Goal: Task Accomplishment & Management: Manage account settings

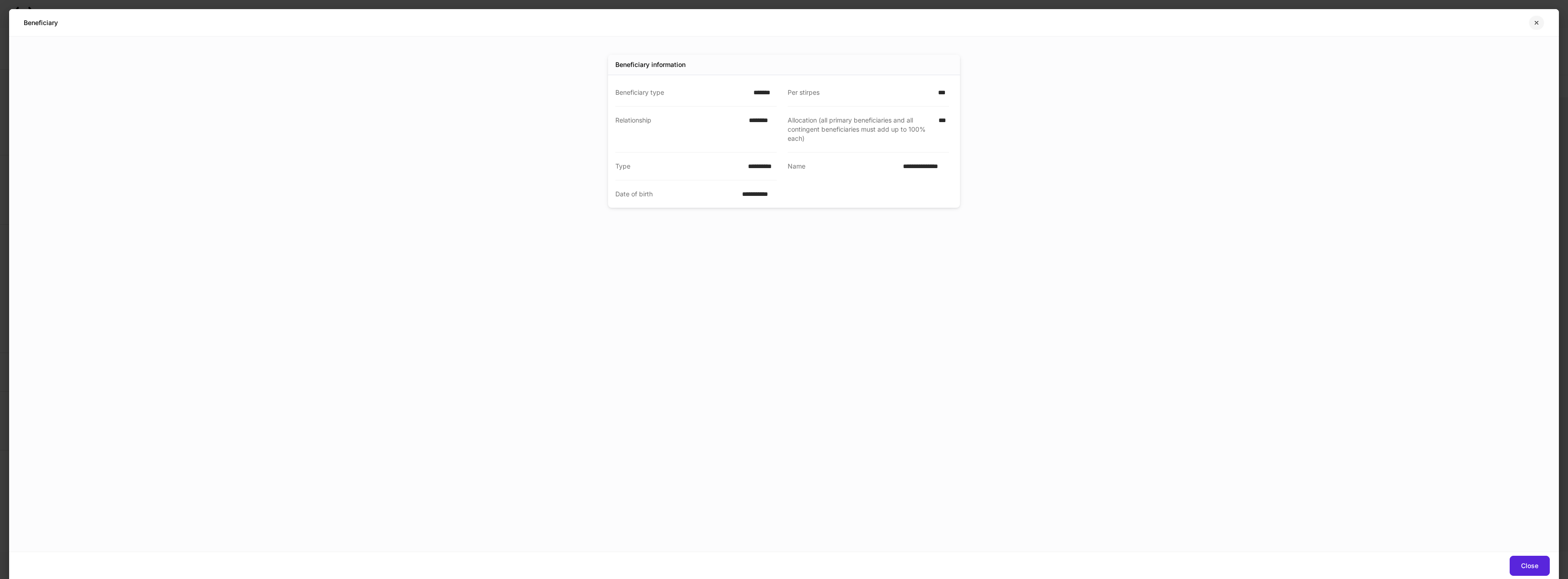
click at [1536, 21] on icon "button" at bounding box center [1536, 23] width 7 height 7
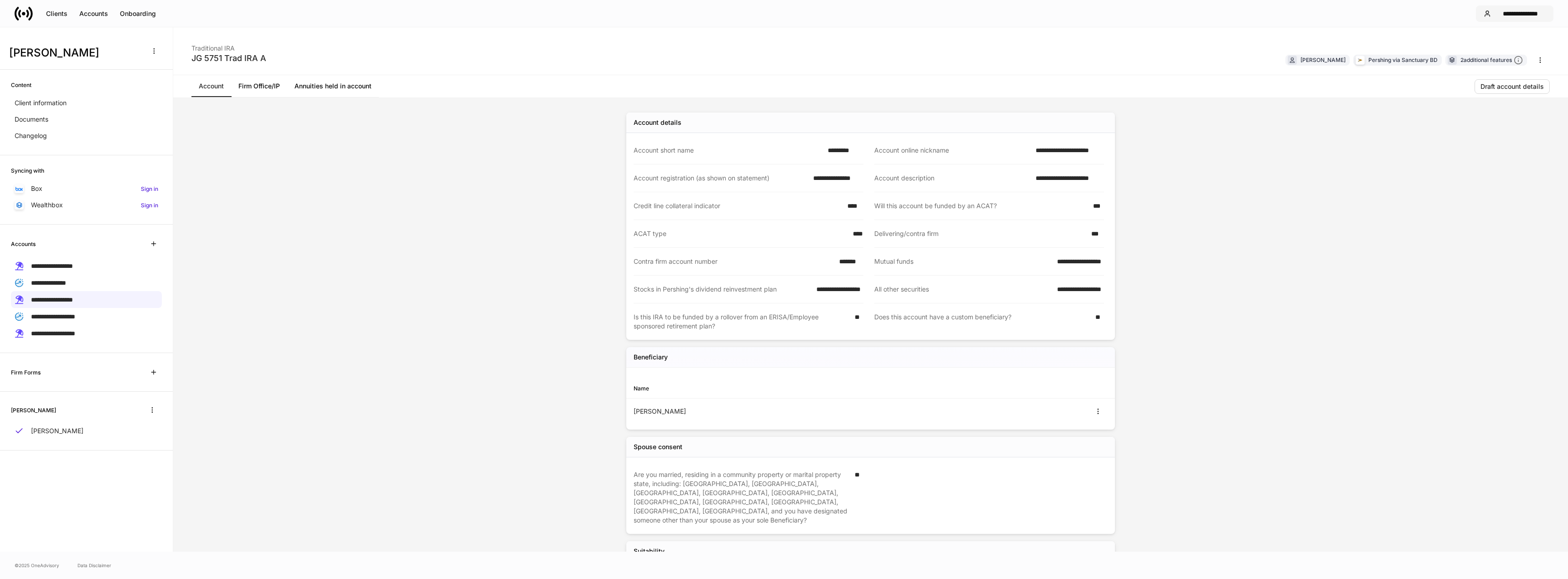
click at [1545, 15] on div "**********" at bounding box center [1520, 13] width 51 height 6
click at [1461, 95] on li "Logout" at bounding box center [1482, 89] width 124 height 17
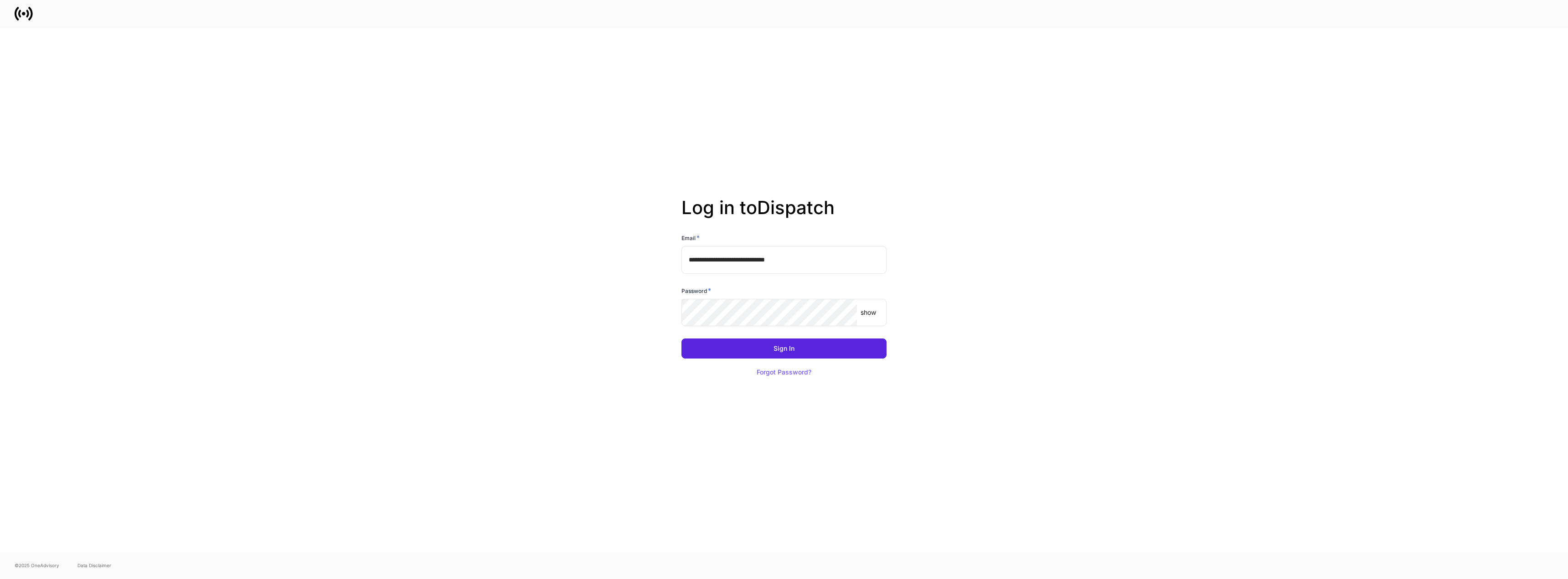
click at [1075, 268] on div "**********" at bounding box center [784, 290] width 1568 height 524
